Goal: Task Accomplishment & Management: Manage account settings

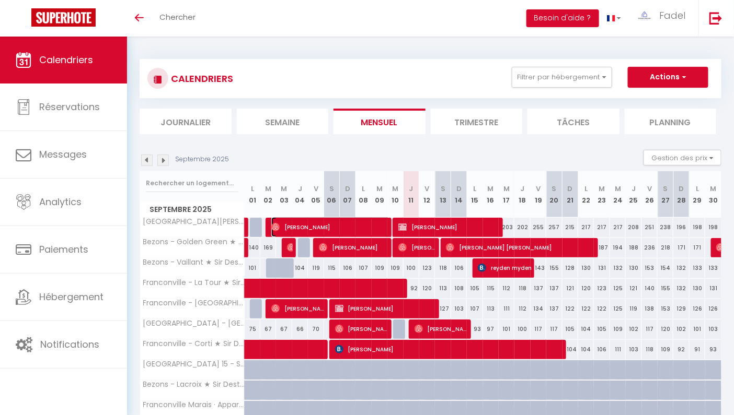
click at [352, 228] on span "[PERSON_NAME]" at bounding box center [330, 227] width 119 height 20
select select "OK"
select select "0"
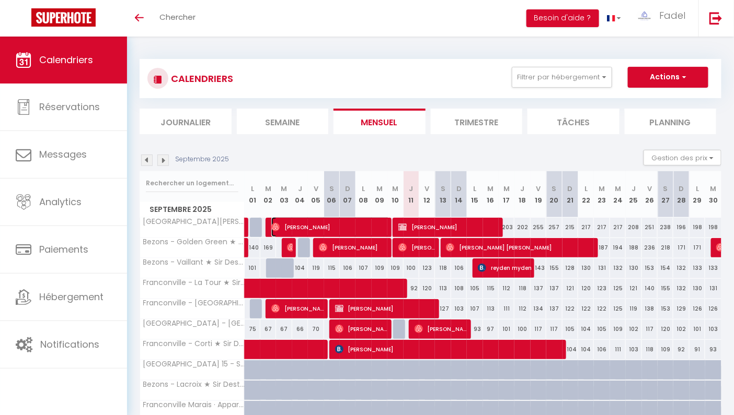
select select "1"
select select
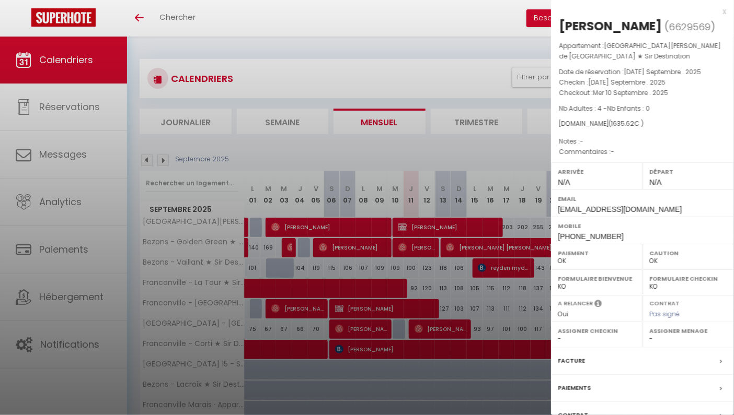
click at [433, 226] on div at bounding box center [367, 207] width 734 height 415
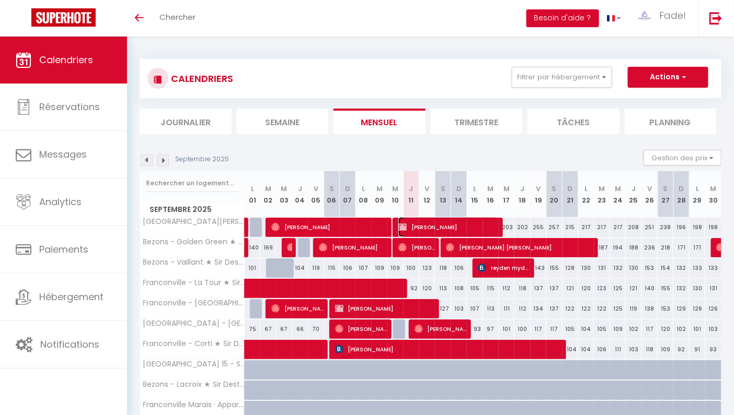
click at [429, 227] on span "[PERSON_NAME]" at bounding box center [447, 227] width 99 height 20
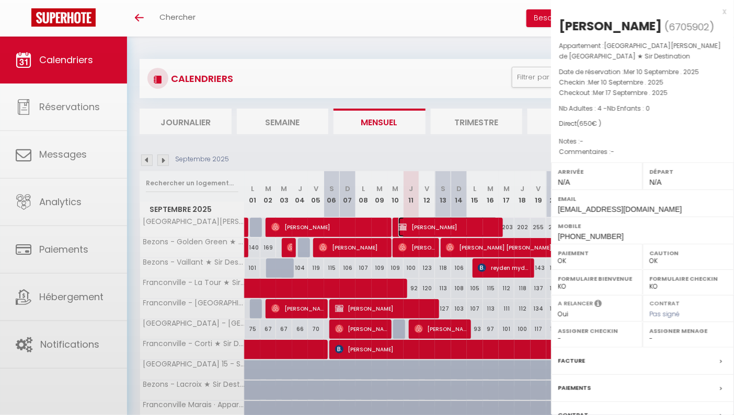
select select "KO"
select select "44477"
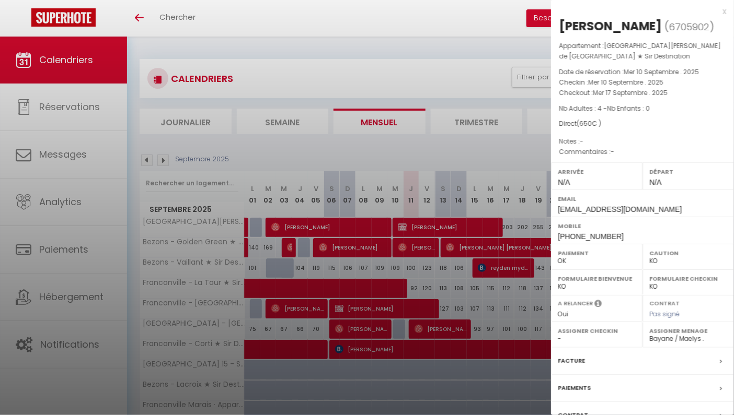
click at [342, 224] on div at bounding box center [367, 207] width 734 height 415
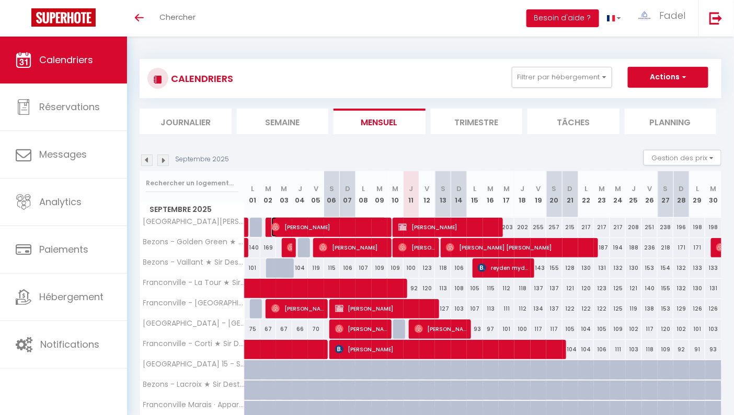
click at [325, 232] on span "[PERSON_NAME]" at bounding box center [328, 227] width 115 height 20
select select "OK"
select select
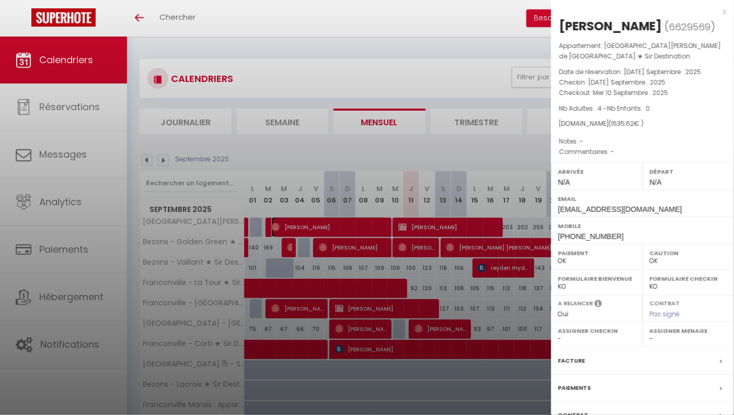
scroll to position [95, 0]
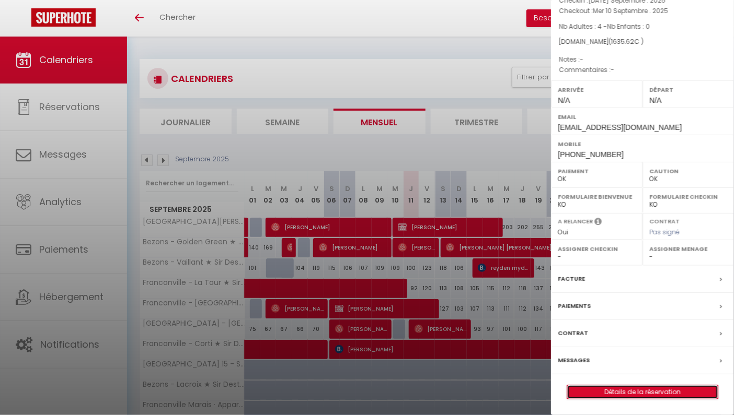
click at [630, 386] on link "Détails de la réservation" at bounding box center [642, 393] width 151 height 14
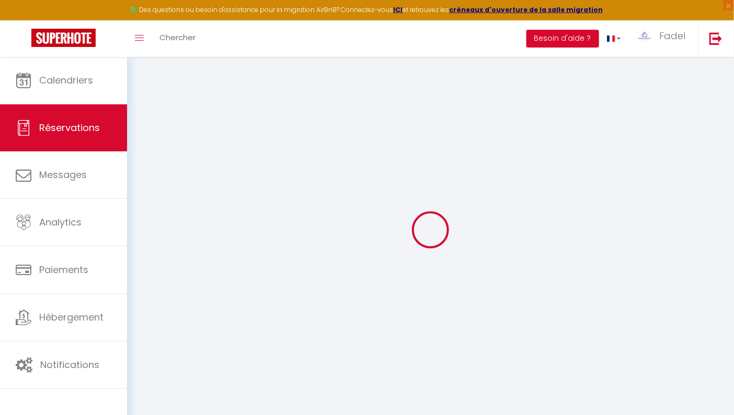
select select
checkbox input "false"
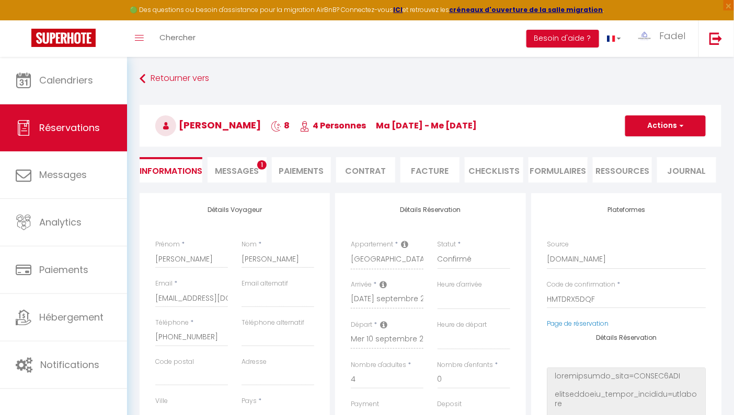
select select
type input "95"
type input "100.62"
select select
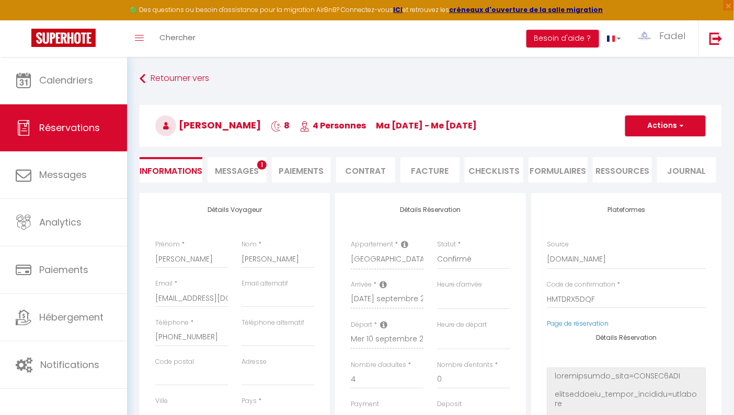
checkbox input "false"
select select
checkbox input "false"
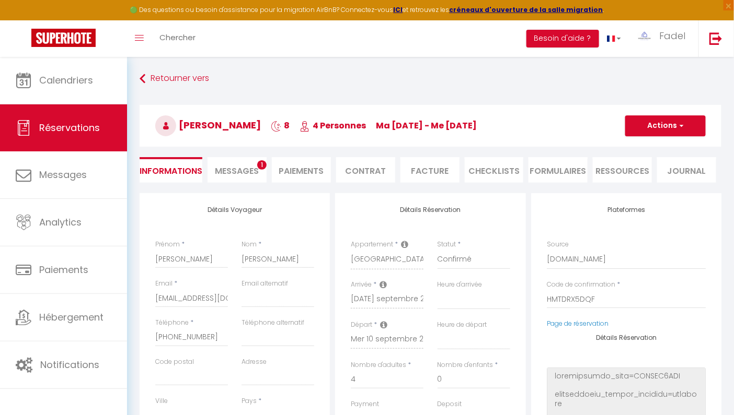
click at [226, 164] on li "Messages 1" at bounding box center [236, 170] width 59 height 26
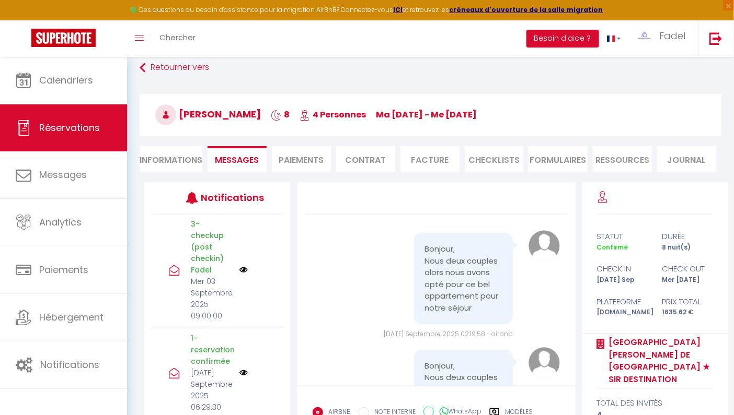
scroll to position [5, 0]
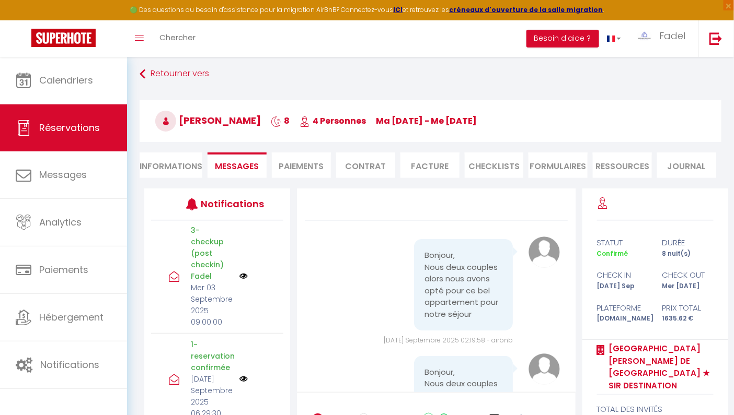
click at [308, 160] on li "Paiements" at bounding box center [301, 166] width 59 height 26
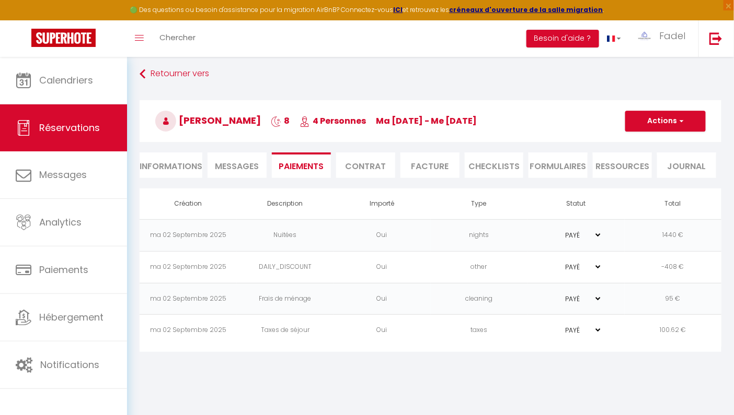
click at [155, 164] on li "Informations" at bounding box center [171, 166] width 63 height 26
select select
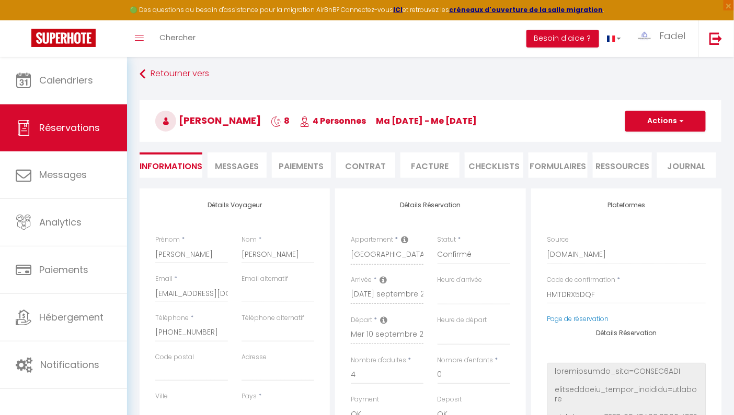
scroll to position [283, 0]
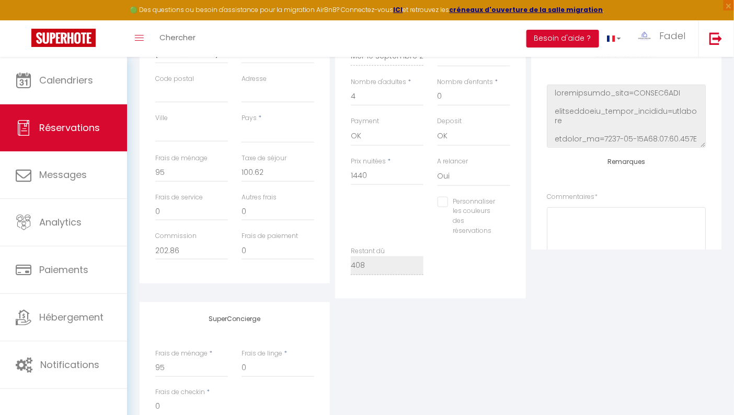
select select
checkbox input "false"
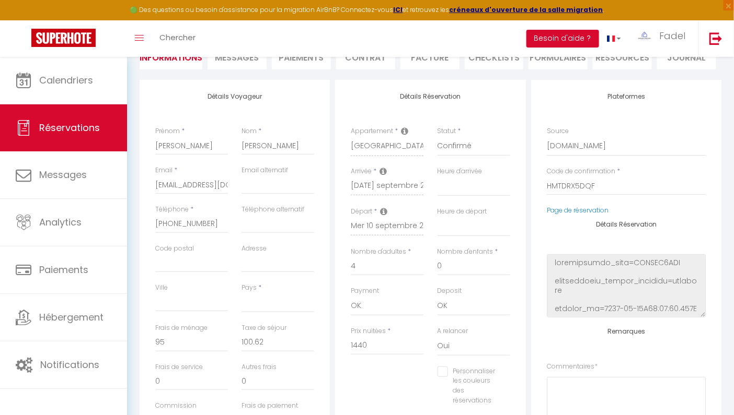
scroll to position [0, 0]
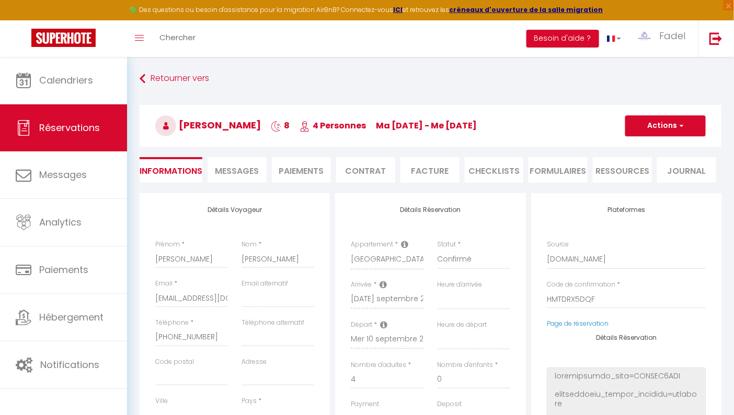
select select
checkbox input "false"
click at [308, 166] on li "Paiements" at bounding box center [301, 170] width 59 height 26
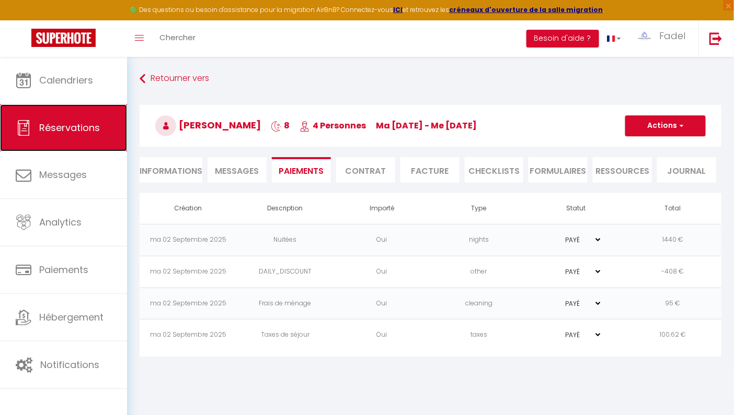
click at [76, 110] on link "Réservations" at bounding box center [63, 128] width 127 height 47
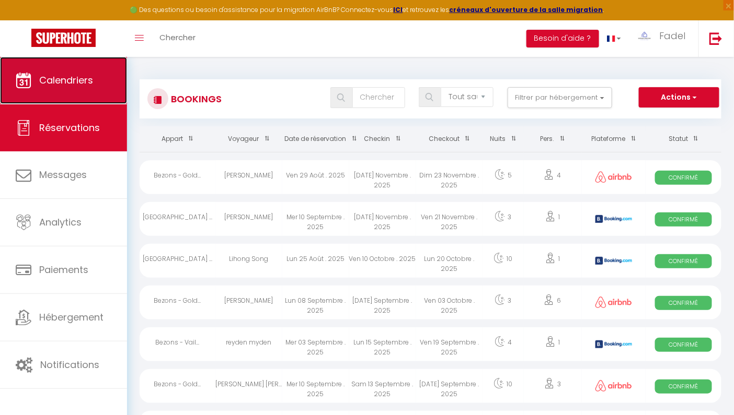
click at [61, 64] on link "Calendriers" at bounding box center [63, 80] width 127 height 47
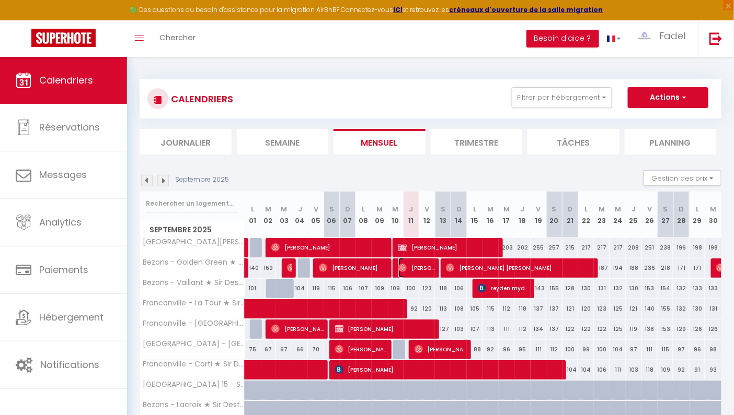
click at [418, 268] on span "[PERSON_NAME]" at bounding box center [416, 268] width 37 height 20
select select "OK"
select select "0"
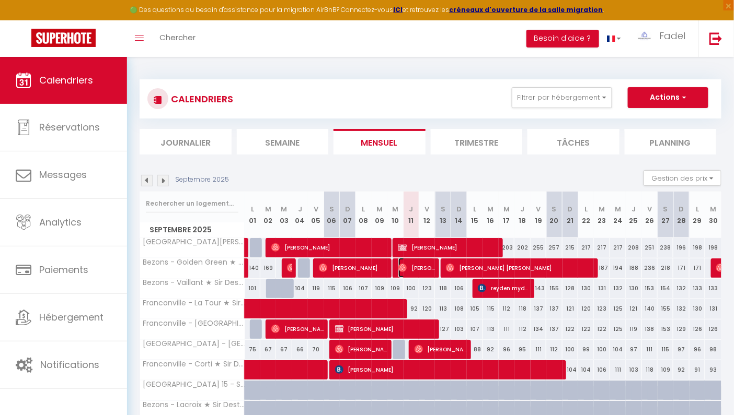
select select "1"
select select
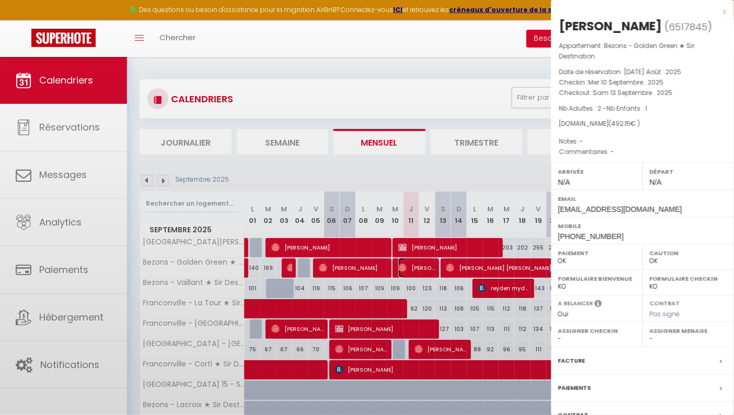
select select "39853"
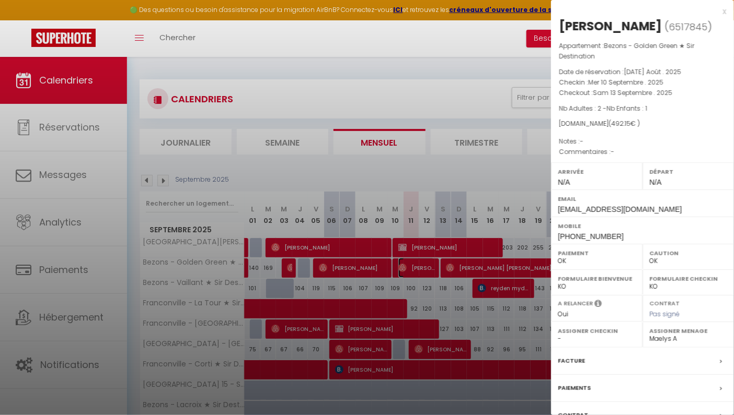
scroll to position [78, 0]
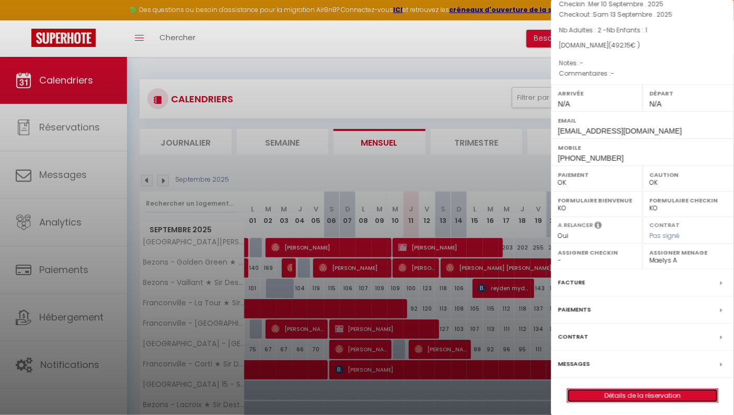
click at [623, 397] on link "Détails de la réservation" at bounding box center [642, 396] width 151 height 14
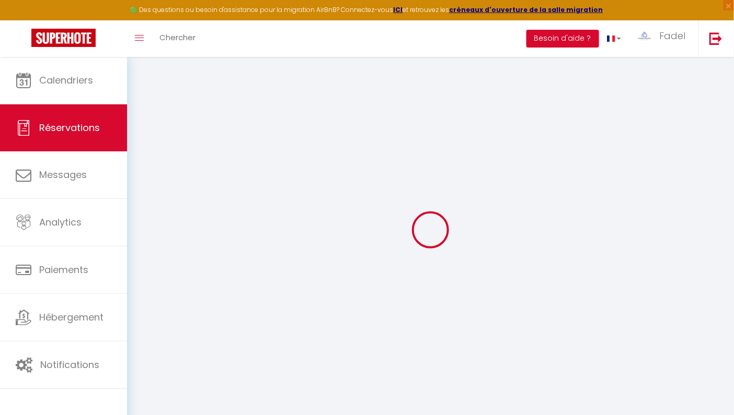
select select
checkbox input "false"
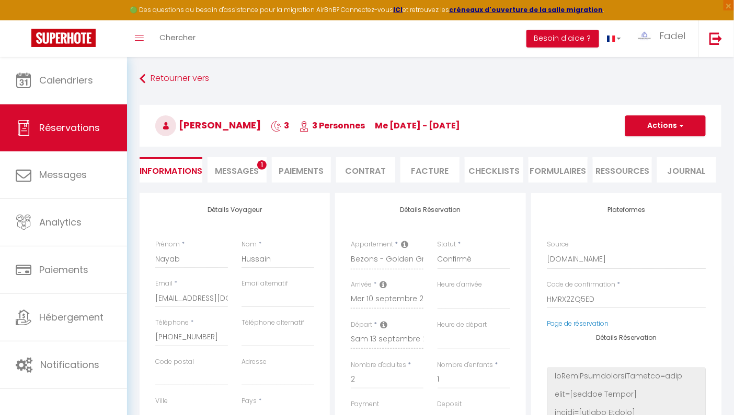
select select
type input "80"
type input "25.15"
select select
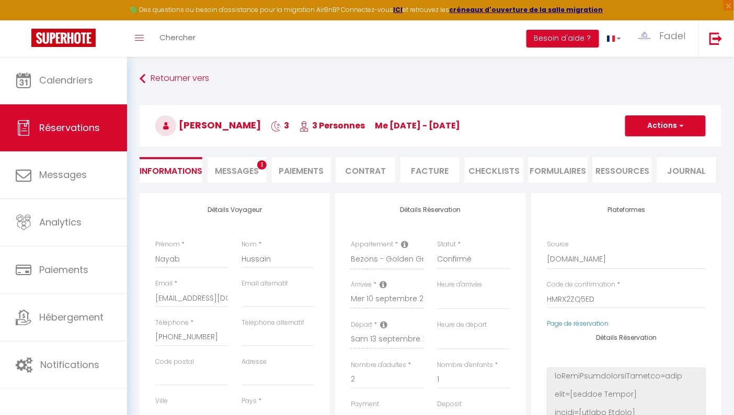
checkbox input "false"
select select
checkbox input "false"
select select
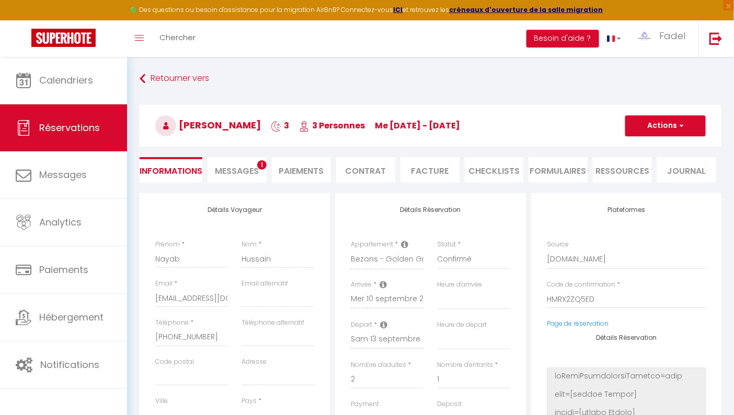
click at [237, 167] on span "Messages" at bounding box center [237, 171] width 44 height 12
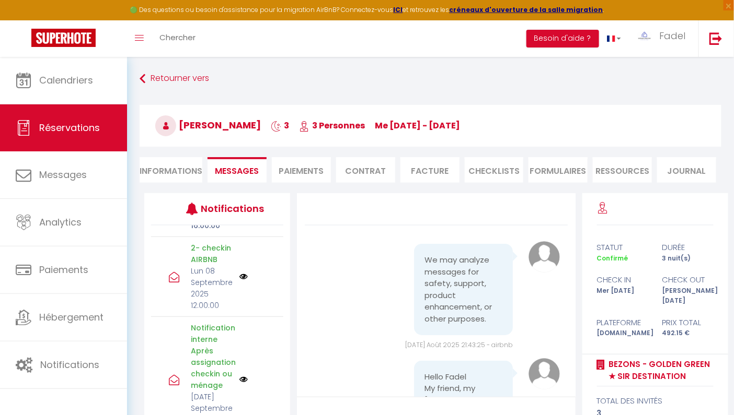
scroll to position [184, 0]
click at [464, 132] on h3 "[PERSON_NAME] 3 3 Personnes me [DATE] - [DATE]" at bounding box center [431, 126] width 582 height 42
click at [317, 169] on li "Paiements" at bounding box center [301, 170] width 59 height 26
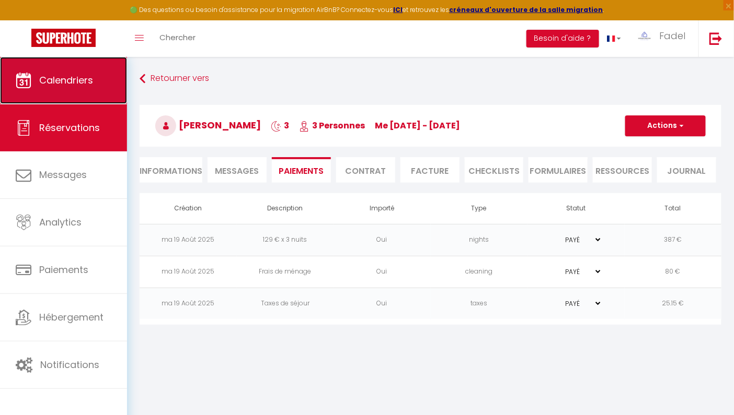
click at [70, 78] on span "Calendriers" at bounding box center [66, 80] width 54 height 13
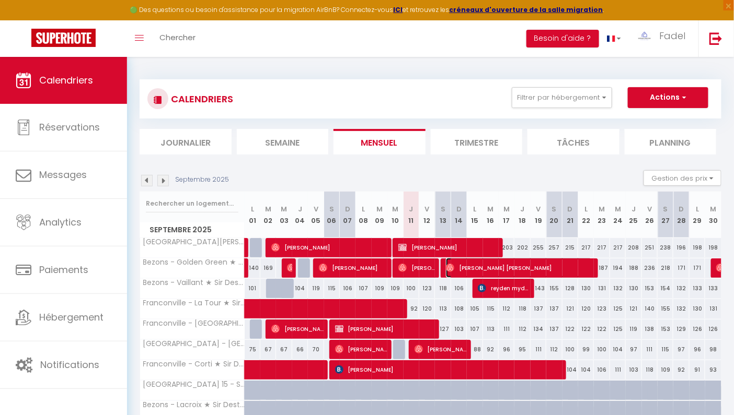
click at [480, 273] on span "[PERSON_NAME] [PERSON_NAME]" at bounding box center [519, 268] width 146 height 20
select select "OK"
select select "0"
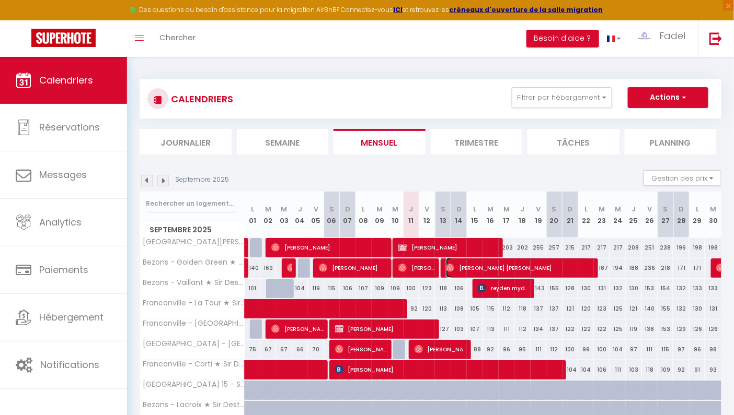
select select "1"
select select
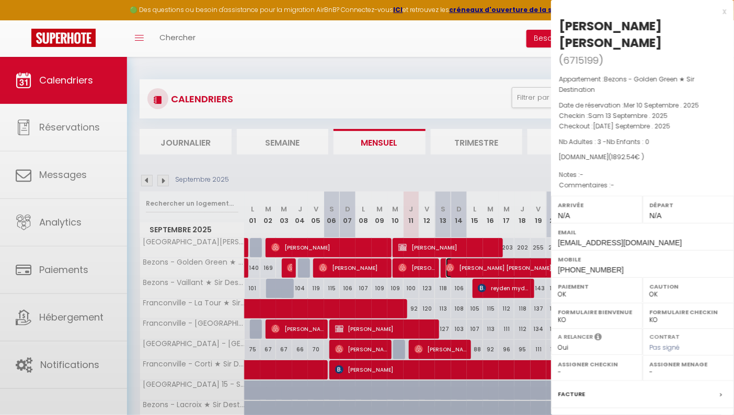
select select "18708"
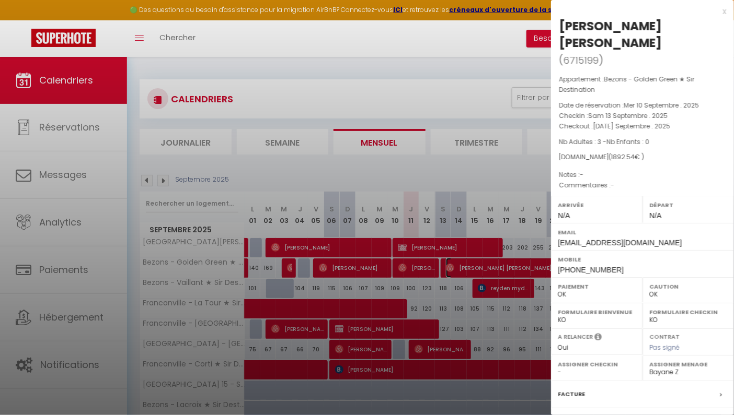
scroll to position [112, 0]
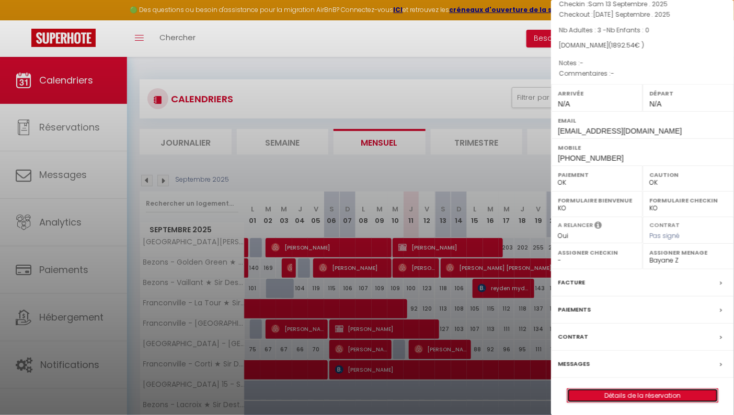
click at [640, 398] on link "Détails de la réservation" at bounding box center [642, 396] width 151 height 14
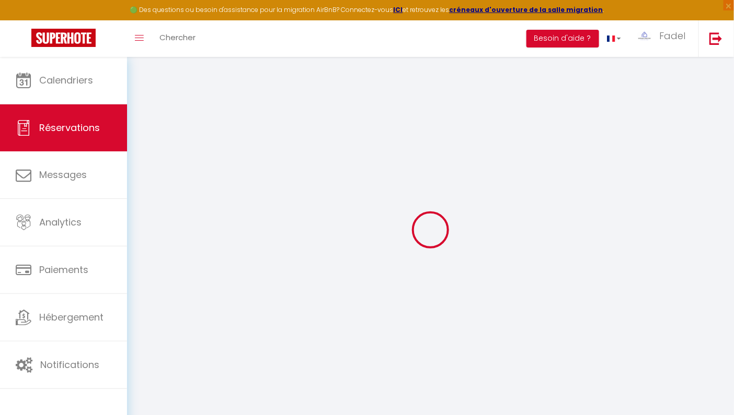
type input "[PERSON_NAME]"
type input "[EMAIL_ADDRESS][DOMAIN_NAME]"
type input "[PHONE_NUMBER]"
select select
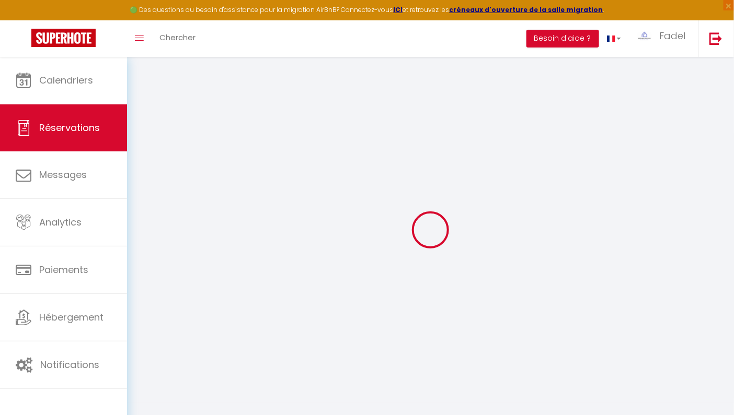
type input "231.34"
select select "73237"
select select "1"
select select
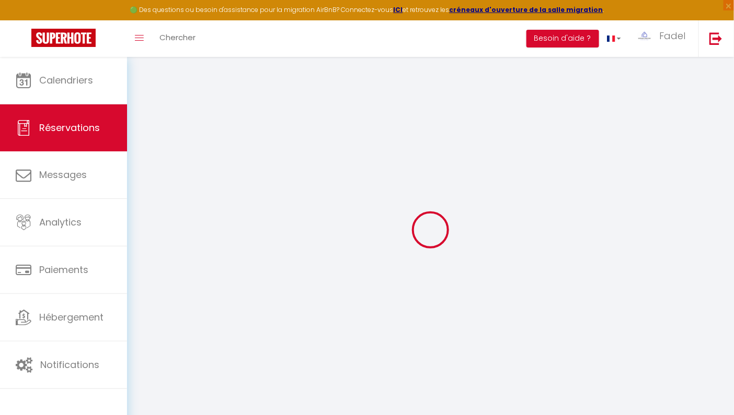
type input "3"
select select "12"
select select
type input "1686"
checkbox input "false"
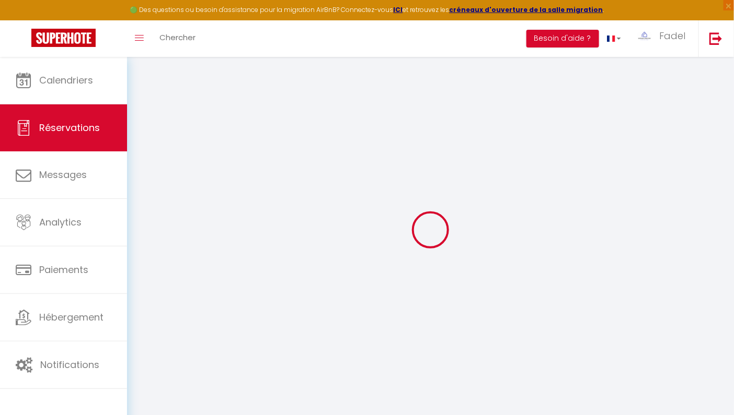
type input "490.8"
select select "1"
type input "90"
type input "0"
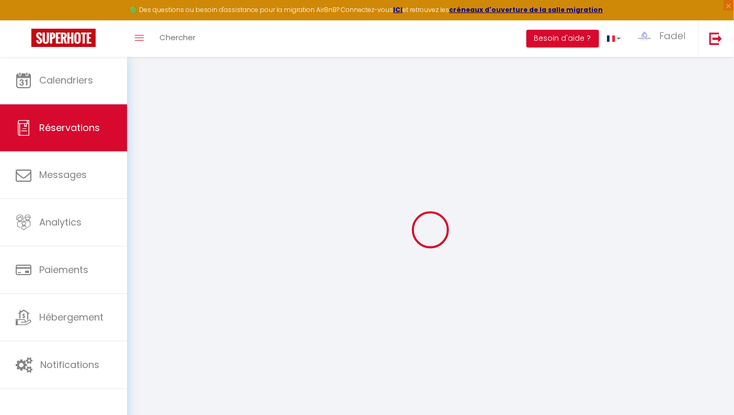
select select
select select "15"
checkbox input "false"
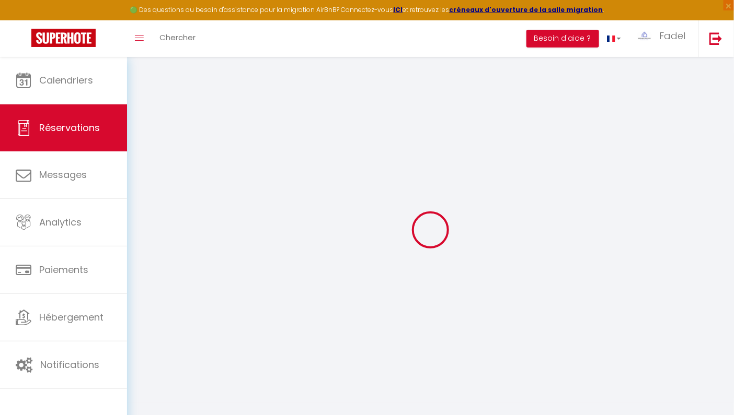
select select
checkbox input "false"
select select
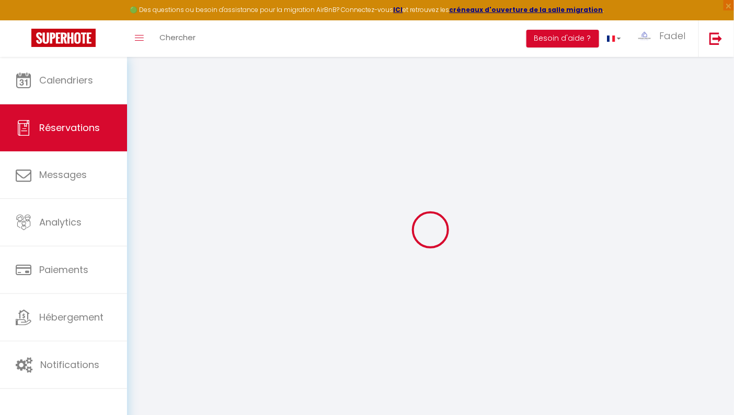
select select
checkbox input "false"
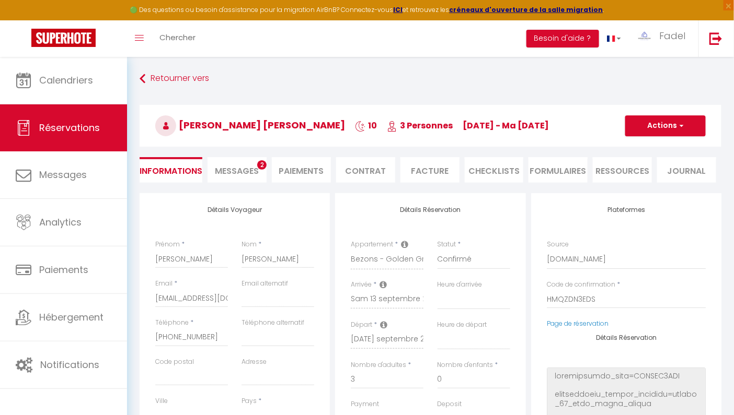
select select
checkbox input "false"
select select
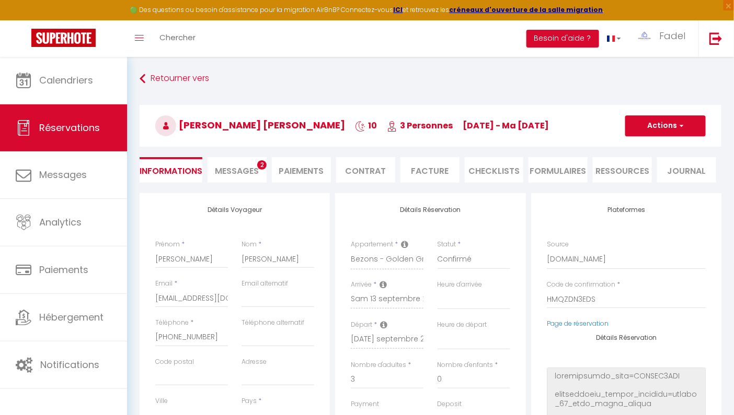
type input "90"
type input "116.54"
select select
checkbox input "false"
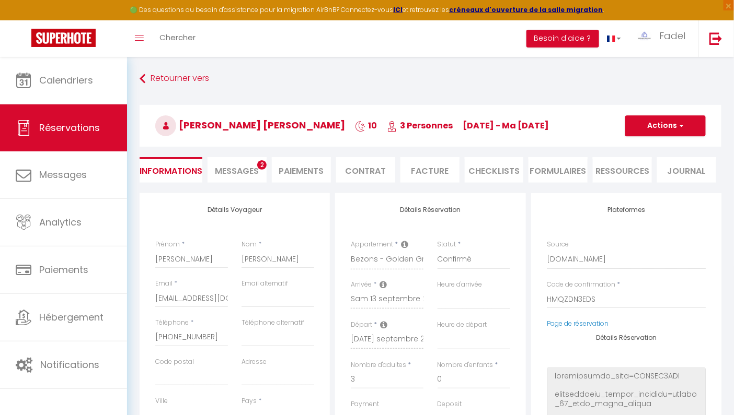
select select
checkbox input "false"
select select
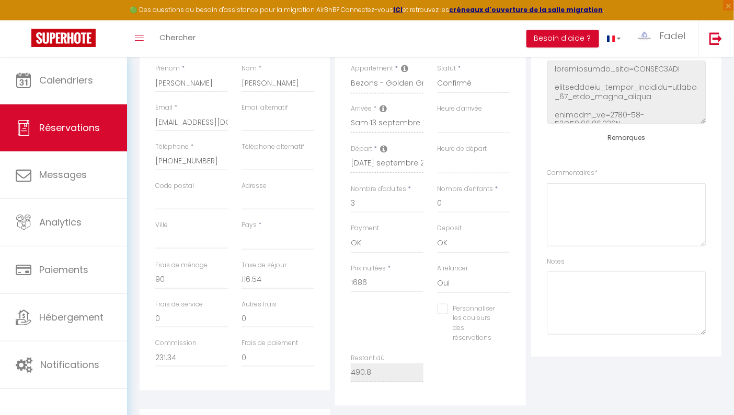
scroll to position [184, 0]
